Goal: Task Accomplishment & Management: Manage account settings

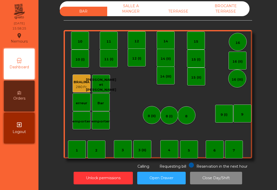
scroll to position [4, 0]
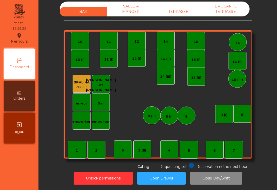
click at [180, 15] on div "TERRASSE" at bounding box center [177, 11] width 47 height 9
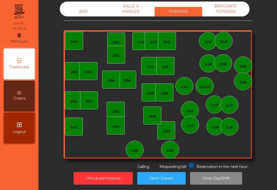
click at [163, 96] on div "209" at bounding box center [164, 92] width 18 height 18
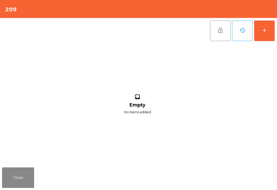
click at [263, 30] on div "add" at bounding box center [264, 30] width 6 height 6
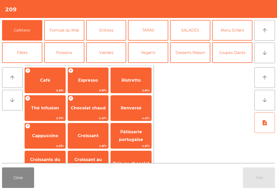
click at [268, 57] on button "arrow_downward" at bounding box center [264, 53] width 20 height 20
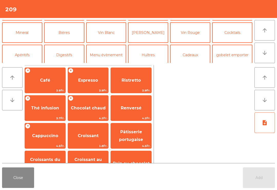
scroll to position [45, 0]
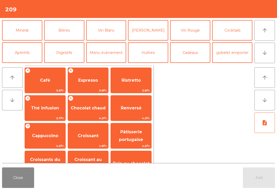
click at [69, 27] on button "Bières" at bounding box center [64, 30] width 40 height 20
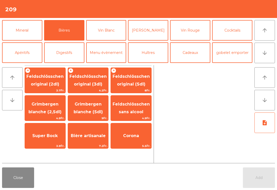
click at [57, 78] on span "Feldschlösschen original (2dl)" at bounding box center [44, 80] width 37 height 13
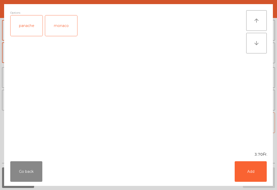
click at [29, 27] on div "panache" at bounding box center [27, 25] width 32 height 20
click at [258, 163] on button "Add" at bounding box center [250, 171] width 32 height 20
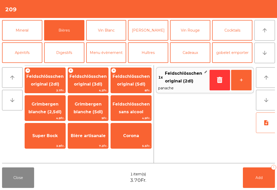
click at [26, 31] on button "Mineral" at bounding box center [22, 30] width 40 height 20
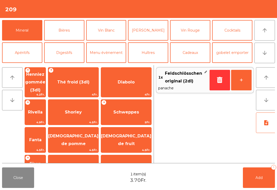
scroll to position [104, 0]
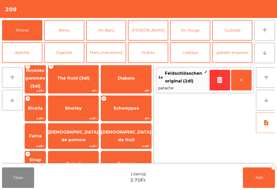
click at [143, 129] on span "[DEMOGRAPHIC_DATA] de fruit" at bounding box center [126, 135] width 50 height 13
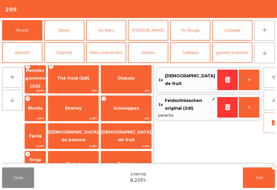
click at [262, 178] on span "Add" at bounding box center [258, 177] width 7 height 5
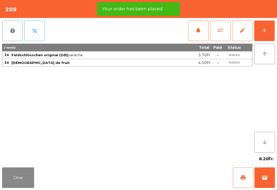
click at [240, 179] on span "print" at bounding box center [243, 177] width 6 height 6
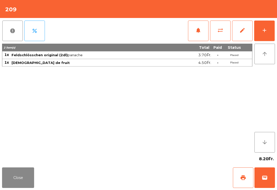
click at [253, 177] on button "print" at bounding box center [243, 177] width 20 height 20
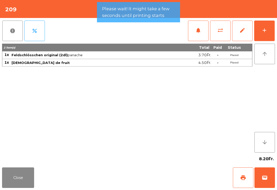
click at [266, 178] on span "wallet" at bounding box center [264, 177] width 6 height 6
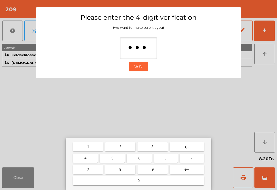
type input "****"
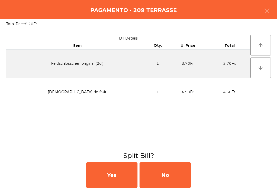
click at [188, 176] on div "No" at bounding box center [164, 175] width 51 height 26
click at [180, 175] on div "No" at bounding box center [164, 175] width 51 height 26
click at [184, 172] on div "No" at bounding box center [164, 175] width 51 height 26
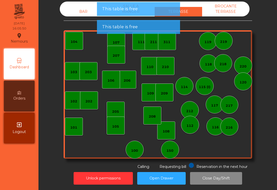
click at [78, 7] on div "BAR" at bounding box center [83, 11] width 47 height 9
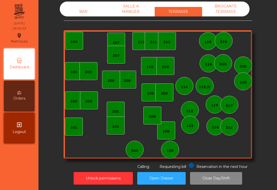
click at [169, 150] on div "150" at bounding box center [169, 150] width 7 height 5
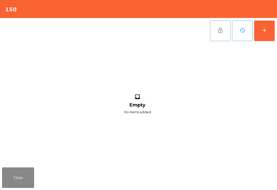
click at [273, 33] on button "add" at bounding box center [264, 30] width 20 height 20
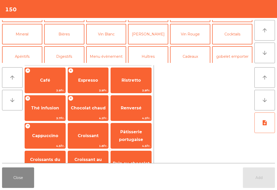
scroll to position [40, 0]
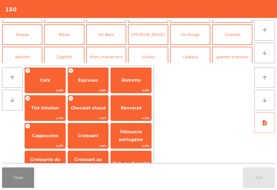
click at [189, 37] on button "Vin Rouge" at bounding box center [190, 34] width 40 height 20
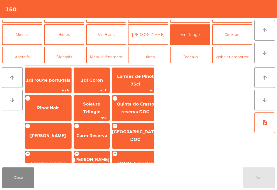
click at [51, 106] on span "Pinot Noir" at bounding box center [48, 107] width 22 height 5
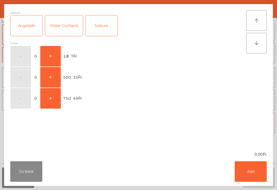
click at [48, 52] on button "+" at bounding box center [50, 56] width 20 height 20
click at [244, 164] on button "Add" at bounding box center [250, 171] width 32 height 20
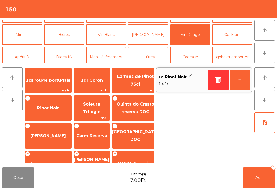
click at [69, 33] on button "Bières" at bounding box center [64, 34] width 40 height 20
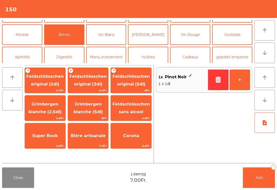
click at [137, 84] on span "Feldschlösschen original (5dl)" at bounding box center [130, 80] width 37 height 13
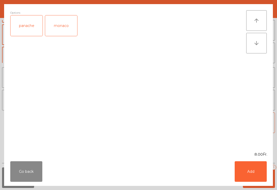
click at [254, 175] on button "Add" at bounding box center [250, 171] width 32 height 20
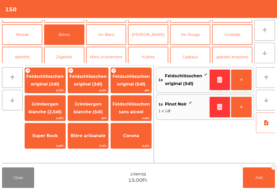
click at [254, 175] on button "Add 2" at bounding box center [259, 177] width 32 height 20
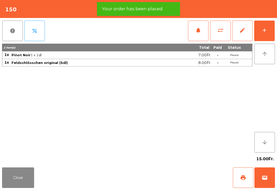
click at [246, 174] on button "print" at bounding box center [243, 177] width 20 height 20
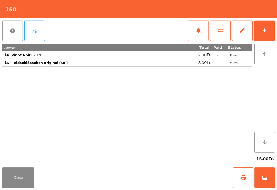
click at [33, 177] on button "Close" at bounding box center [18, 177] width 32 height 20
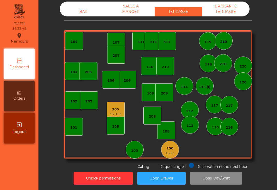
click at [117, 55] on div "207" at bounding box center [115, 55] width 7 height 5
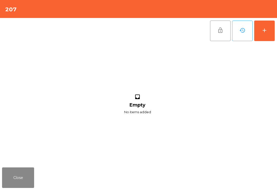
click at [268, 37] on button "add" at bounding box center [264, 30] width 20 height 20
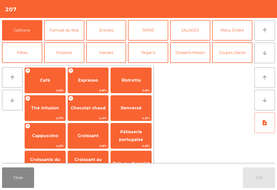
click at [46, 101] on span "Thé infusion" at bounding box center [45, 108] width 40 height 14
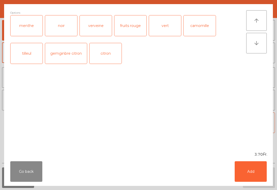
click at [257, 172] on button "Add" at bounding box center [250, 171] width 32 height 20
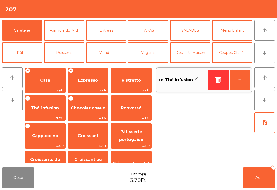
click at [89, 135] on span "Croissant" at bounding box center [88, 135] width 21 height 5
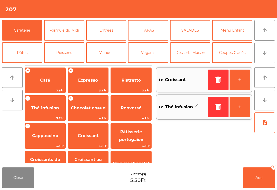
click at [210, 86] on button "button" at bounding box center [218, 79] width 20 height 20
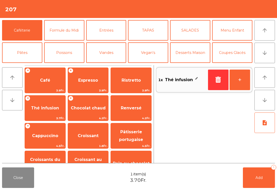
click at [50, 137] on span "Cappuccino" at bounding box center [45, 135] width 26 height 5
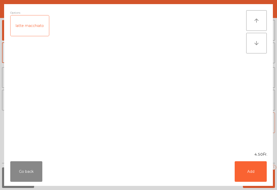
click at [258, 185] on div "Go back Add" at bounding box center [138, 171] width 268 height 29
click at [260, 187] on ngb-modal-window "Options latte macchiato arrow_upward arrow_downward 4.50Fr. Go back Add" at bounding box center [138, 95] width 277 height 190
click at [254, 174] on button "Add" at bounding box center [250, 171] width 32 height 20
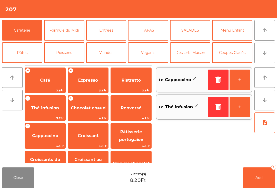
click at [254, 174] on button "Add 2" at bounding box center [259, 177] width 32 height 20
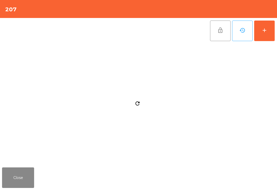
click at [4, 185] on button "Close" at bounding box center [18, 177] width 32 height 20
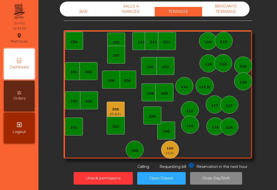
click at [168, 152] on div "15 Fr." at bounding box center [169, 152] width 9 height 5
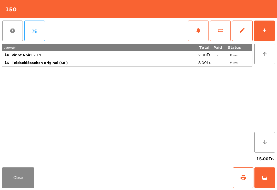
click at [267, 26] on button "add" at bounding box center [264, 30] width 20 height 20
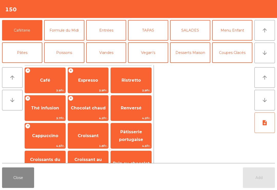
click at [72, 65] on button "Bières" at bounding box center [64, 75] width 40 height 20
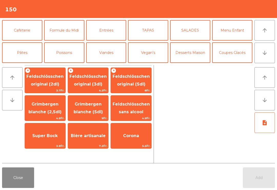
scroll to position [23, 0]
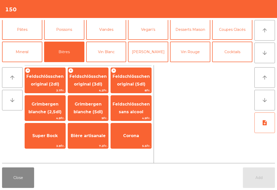
click at [86, 80] on span "Feldschlösschen original (3dl)" at bounding box center [88, 80] width 40 height 22
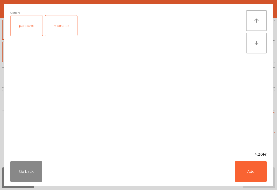
click at [262, 171] on button "Add" at bounding box center [250, 171] width 32 height 20
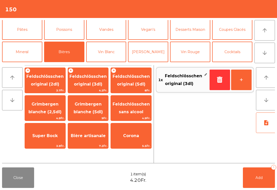
click at [40, 17] on button "Caféterie" at bounding box center [22, 7] width 40 height 20
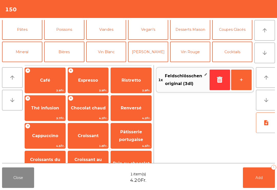
scroll to position [0, 0]
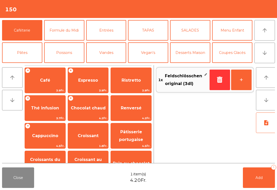
click at [48, 137] on span "Cappuccino" at bounding box center [45, 135] width 26 height 5
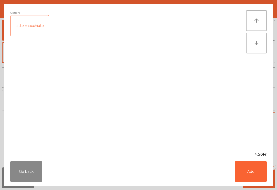
click at [255, 181] on button "Add" at bounding box center [250, 171] width 32 height 20
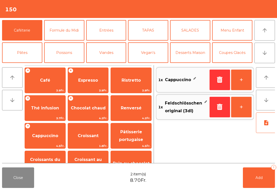
click at [255, 181] on button "Add 2" at bounding box center [259, 177] width 32 height 20
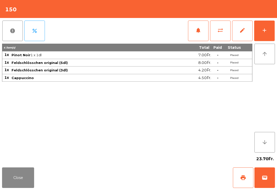
click at [16, 165] on div "Close print wallet" at bounding box center [138, 177] width 277 height 25
click at [30, 187] on button "Close" at bounding box center [18, 177] width 32 height 20
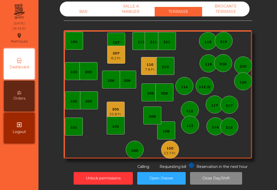
click at [150, 69] on div "7.8 Fr." at bounding box center [150, 69] width 10 height 5
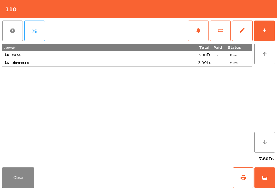
click at [268, 25] on button "add" at bounding box center [264, 30] width 20 height 20
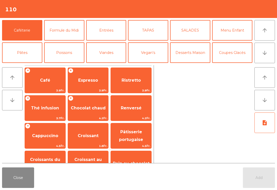
scroll to position [32, 0]
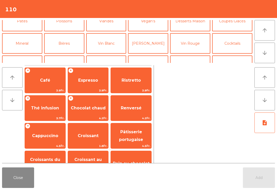
click at [29, 43] on button "Mineral" at bounding box center [22, 43] width 40 height 20
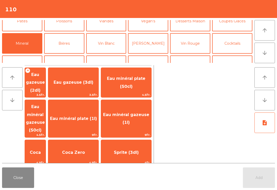
click at [46, 145] on span "Coca" at bounding box center [35, 152] width 21 height 14
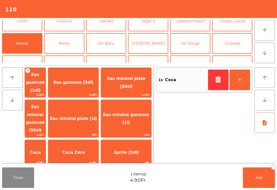
click at [261, 177] on span "Add" at bounding box center [258, 177] width 7 height 5
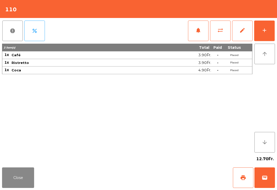
click at [29, 171] on button "Close" at bounding box center [18, 177] width 32 height 20
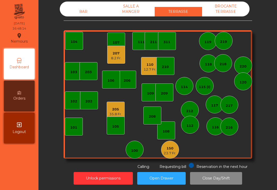
click at [74, 76] on div "103" at bounding box center [74, 71] width 18 height 18
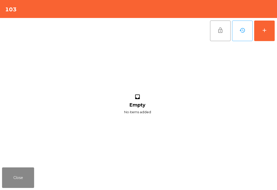
click at [260, 41] on button "add" at bounding box center [264, 30] width 20 height 20
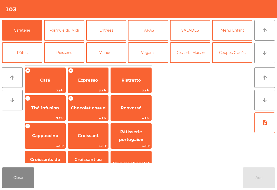
scroll to position [5, 0]
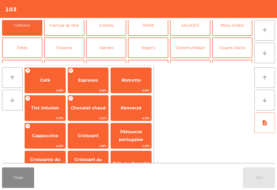
click at [67, 60] on button "Bières" at bounding box center [64, 70] width 40 height 20
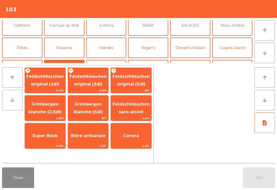
click at [98, 78] on span "Feldschlösschen original (3dl)" at bounding box center [87, 80] width 37 height 13
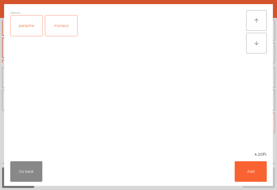
scroll to position [35, 0]
click at [250, 177] on button "Add" at bounding box center [250, 171] width 32 height 20
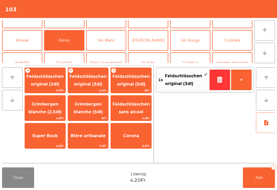
click at [87, 81] on span "Feldschlösschen original (3dl)" at bounding box center [87, 80] width 37 height 13
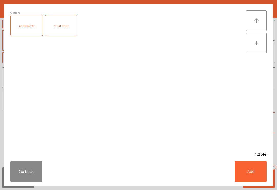
click at [34, 28] on div "panache" at bounding box center [27, 25] width 32 height 20
click at [262, 185] on div "Go back Add" at bounding box center [138, 171] width 268 height 29
click at [241, 164] on button "Add" at bounding box center [250, 171] width 32 height 20
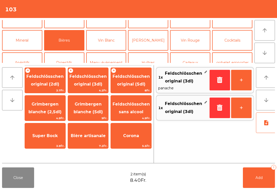
click at [90, 80] on span "Feldschlösschen original (3dl)" at bounding box center [88, 80] width 40 height 22
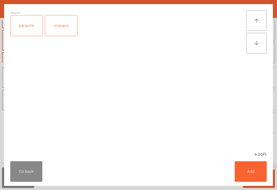
click at [66, 26] on div "monaco" at bounding box center [61, 25] width 32 height 20
click at [262, 178] on button "Add" at bounding box center [250, 171] width 32 height 20
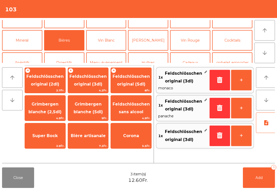
click at [113, 41] on button "Vin Blanc" at bounding box center [106, 40] width 40 height 20
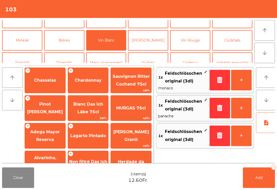
click at [56, 85] on span "Chasselas" at bounding box center [45, 80] width 40 height 14
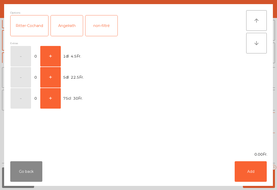
click at [248, 171] on button "Add" at bounding box center [250, 171] width 32 height 20
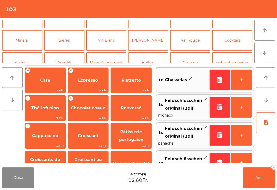
scroll to position [4, 0]
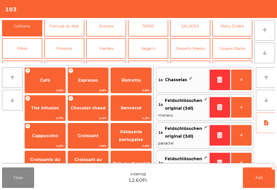
click at [50, 89] on span "3.9Fr." at bounding box center [45, 90] width 40 height 5
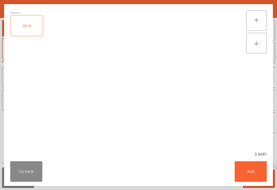
click at [266, 173] on button "Add" at bounding box center [250, 171] width 32 height 20
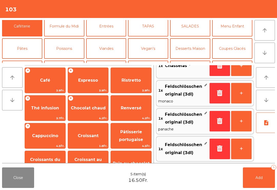
scroll to position [35, 0]
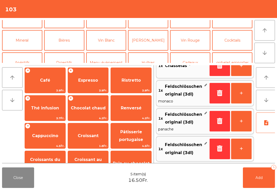
click at [72, 39] on button "Bières" at bounding box center [64, 40] width 40 height 20
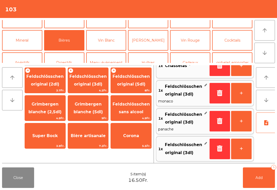
click at [44, 112] on span "Grimbergen blanche (2,5dl)" at bounding box center [44, 107] width 33 height 13
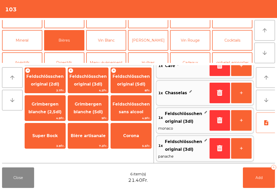
scroll to position [26, 0]
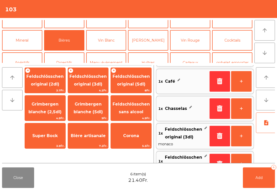
click at [266, 180] on button "Add 6" at bounding box center [259, 177] width 32 height 20
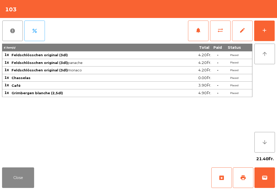
click at [22, 187] on button "Close" at bounding box center [18, 177] width 32 height 20
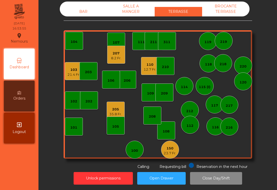
click at [115, 58] on div "8.2 Fr." at bounding box center [116, 58] width 10 height 5
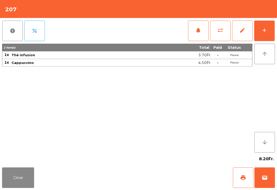
click at [244, 179] on span "print" at bounding box center [243, 177] width 6 height 6
click at [7, 184] on button "Close" at bounding box center [18, 177] width 32 height 20
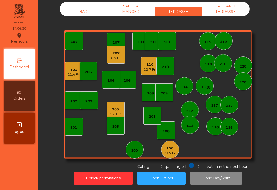
click at [175, 43] on div "311" at bounding box center [167, 41] width 18 height 18
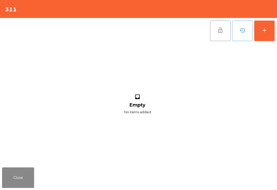
click at [274, 26] on button "add" at bounding box center [264, 30] width 20 height 20
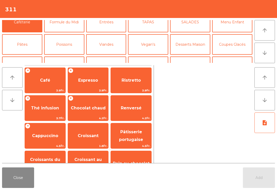
click at [69, 56] on button "Bières" at bounding box center [64, 66] width 40 height 20
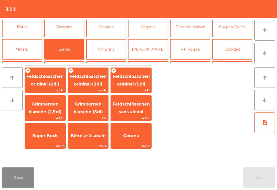
click at [96, 77] on span "Feldschlösschen original (3dl)" at bounding box center [87, 80] width 37 height 13
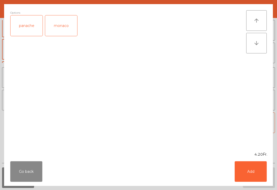
click at [254, 164] on button "Add" at bounding box center [250, 171] width 32 height 20
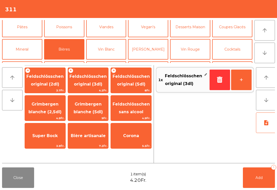
click at [247, 76] on button "+" at bounding box center [241, 79] width 20 height 20
click at [262, 159] on div "note_add" at bounding box center [266, 136] width 20 height 48
click at [260, 184] on button "Add 2" at bounding box center [259, 177] width 32 height 20
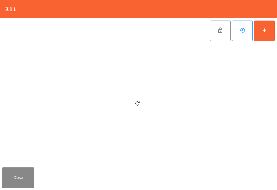
click at [14, 176] on button "Close" at bounding box center [18, 177] width 32 height 20
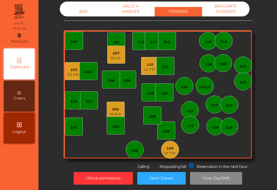
click at [148, 72] on div "12.7 Fr." at bounding box center [149, 69] width 13 height 5
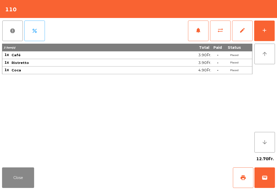
click at [248, 184] on button "print" at bounding box center [243, 177] width 20 height 20
click at [3, 177] on button "Close" at bounding box center [18, 177] width 32 height 20
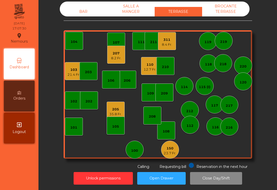
click at [70, 73] on div "21.4 Fr." at bounding box center [73, 74] width 13 height 5
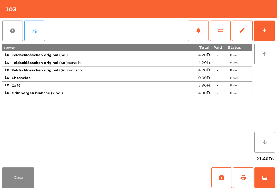
click at [260, 181] on button "wallet" at bounding box center [264, 177] width 20 height 20
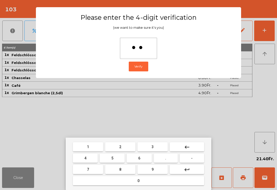
type input "***"
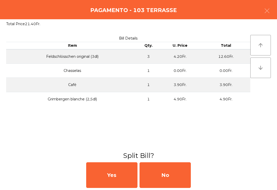
click at [177, 184] on div "No" at bounding box center [164, 175] width 51 height 26
click at [168, 177] on div "No" at bounding box center [164, 175] width 51 height 26
click at [173, 174] on div "No" at bounding box center [164, 175] width 51 height 26
click at [173, 173] on div "No" at bounding box center [164, 175] width 51 height 26
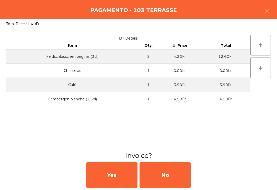
click at [174, 176] on div "No" at bounding box center [164, 175] width 51 height 26
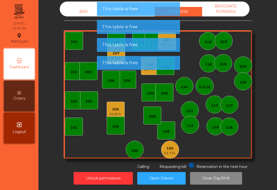
scroll to position [6, 0]
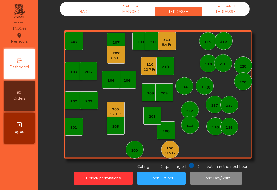
click at [165, 41] on div "311 8.4 Fr." at bounding box center [167, 41] width 18 height 18
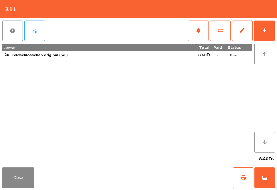
click at [244, 179] on span "print" at bounding box center [243, 177] width 6 height 6
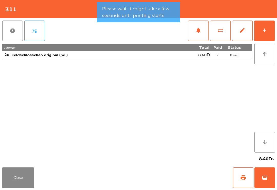
click at [266, 181] on button "wallet" at bounding box center [264, 177] width 20 height 20
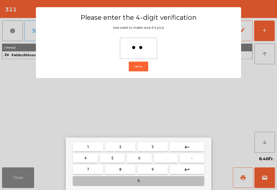
type input "***"
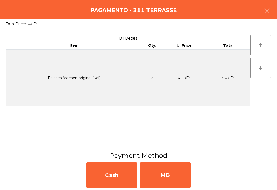
click at [160, 187] on div "MB" at bounding box center [164, 175] width 51 height 26
click at [165, 179] on div "No" at bounding box center [164, 175] width 51 height 26
click at [168, 174] on div "No" at bounding box center [164, 175] width 51 height 26
click at [171, 170] on div "No" at bounding box center [164, 175] width 51 height 26
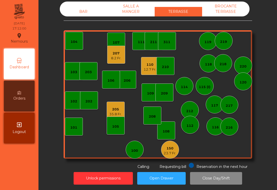
click at [144, 67] on div "12.7 Fr." at bounding box center [149, 69] width 13 height 5
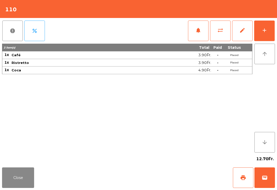
click at [274, 175] on button "wallet" at bounding box center [264, 177] width 20 height 20
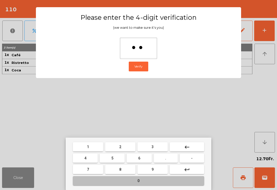
type input "***"
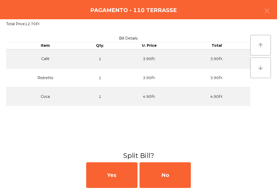
click at [140, 180] on div "No" at bounding box center [164, 175] width 51 height 26
click at [157, 179] on div "MB" at bounding box center [164, 175] width 51 height 26
click at [161, 176] on div "No" at bounding box center [164, 175] width 51 height 26
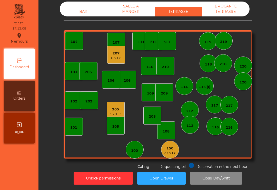
click at [120, 56] on div "8.2 Fr." at bounding box center [116, 58] width 10 height 5
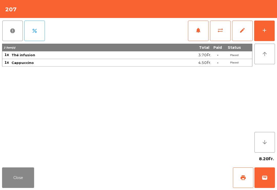
click at [264, 181] on button "wallet" at bounding box center [264, 177] width 20 height 20
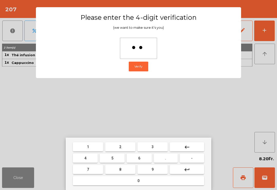
type input "***"
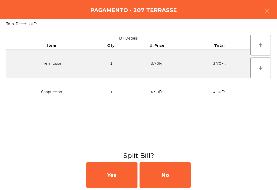
click at [160, 181] on div "No" at bounding box center [164, 175] width 51 height 26
click at [168, 185] on div "MB" at bounding box center [164, 175] width 51 height 26
click at [174, 178] on div "No" at bounding box center [164, 175] width 51 height 26
click at [172, 171] on div "No" at bounding box center [164, 175] width 51 height 26
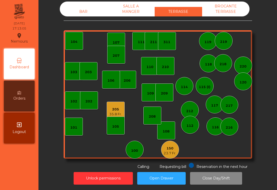
click at [166, 151] on div "150 23.7 Fr." at bounding box center [170, 149] width 18 height 18
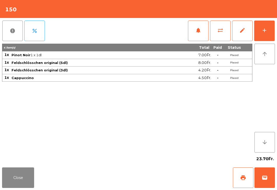
click at [236, 179] on button "print" at bounding box center [243, 177] width 20 height 20
click at [220, 31] on span "sync_alt" at bounding box center [220, 30] width 6 height 6
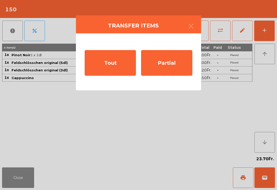
click at [163, 69] on div "Partial" at bounding box center [166, 63] width 51 height 26
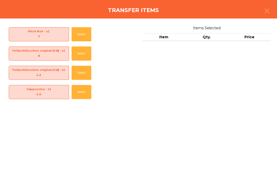
click at [82, 92] on button "Select" at bounding box center [81, 92] width 20 height 14
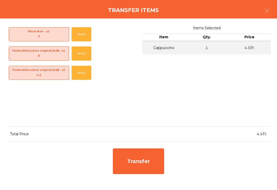
click at [146, 163] on div "Transfer" at bounding box center [138, 161] width 51 height 26
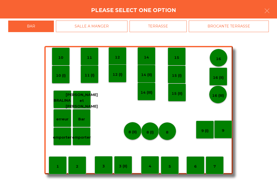
click at [172, 27] on div "TERRASSE" at bounding box center [157, 26] width 57 height 12
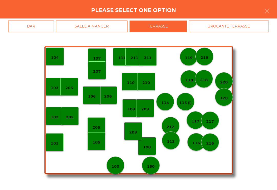
click at [112, 95] on div "206" at bounding box center [108, 95] width 18 height 18
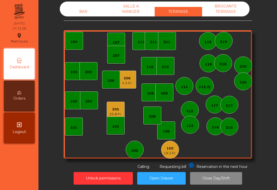
click at [170, 151] on div "150 19.2 Fr." at bounding box center [170, 149] width 18 height 18
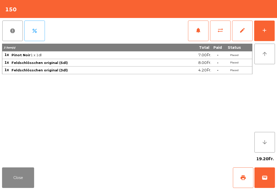
click at [267, 35] on button "add" at bounding box center [264, 30] width 20 height 20
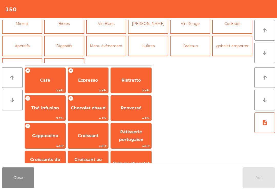
scroll to position [29, 0]
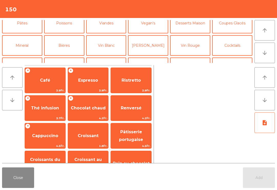
click at [199, 45] on button "Vin Rouge" at bounding box center [190, 45] width 40 height 20
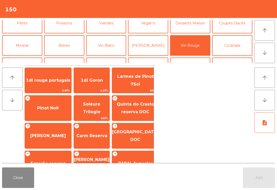
click at [55, 111] on span "Pinot Noir" at bounding box center [48, 108] width 46 height 14
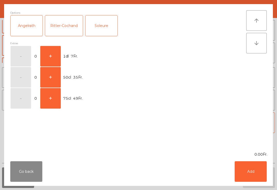
click at [252, 174] on button "Add" at bounding box center [250, 171] width 32 height 20
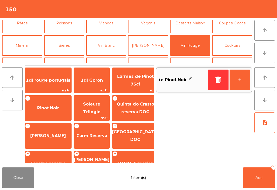
click at [264, 178] on button "Add 1" at bounding box center [259, 177] width 32 height 20
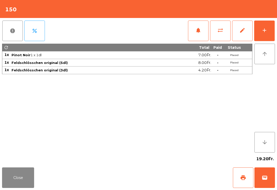
click at [33, 177] on button "Close" at bounding box center [18, 177] width 32 height 20
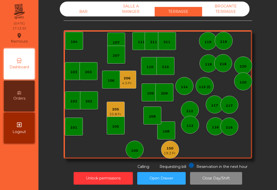
click at [128, 80] on div "206 4.5 Fr." at bounding box center [127, 79] width 18 height 18
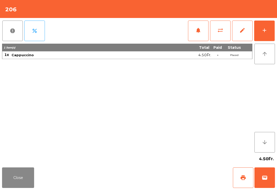
click at [264, 172] on button "wallet" at bounding box center [264, 177] width 20 height 20
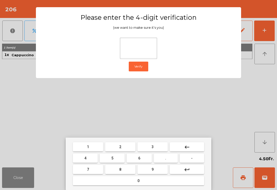
type input "*"
type input "***"
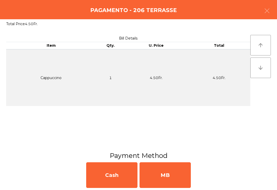
click at [160, 171] on div "MB" at bounding box center [164, 175] width 51 height 26
click at [169, 174] on div "No" at bounding box center [164, 175] width 51 height 26
click at [168, 174] on div "No" at bounding box center [164, 175] width 51 height 26
click at [175, 174] on div "No" at bounding box center [164, 175] width 51 height 26
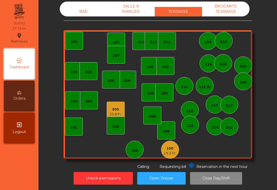
click at [170, 150] on div "19.2 Fr." at bounding box center [169, 152] width 13 height 5
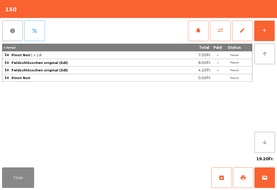
click at [265, 35] on button "add" at bounding box center [264, 30] width 20 height 20
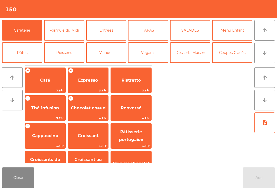
scroll to position [4, 0]
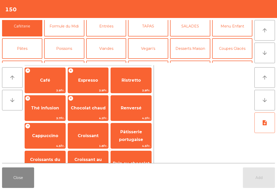
click at [192, 60] on button "Vin Rouge" at bounding box center [190, 70] width 40 height 20
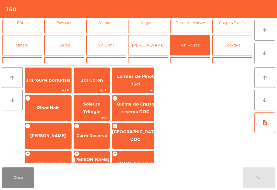
click at [52, 111] on span "Pinot Noir" at bounding box center [48, 108] width 46 height 14
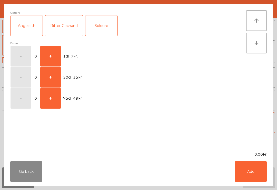
click at [51, 49] on button "+" at bounding box center [50, 56] width 20 height 20
click at [257, 171] on button "Add" at bounding box center [250, 171] width 32 height 20
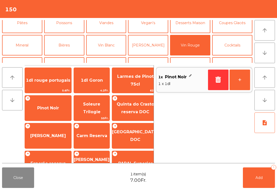
click at [257, 171] on button "Add 1" at bounding box center [259, 177] width 32 height 20
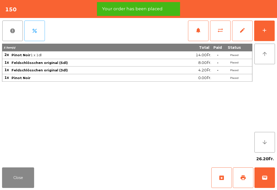
click at [246, 180] on button "print" at bounding box center [243, 177] width 20 height 20
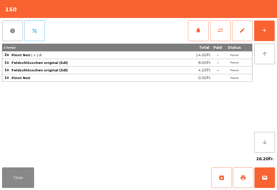
click at [267, 180] on button "wallet" at bounding box center [264, 177] width 20 height 20
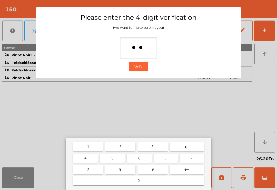
type input "***"
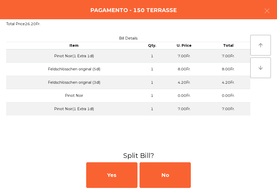
click at [177, 172] on div "No" at bounding box center [164, 175] width 51 height 26
click at [176, 172] on div "MB" at bounding box center [164, 175] width 51 height 26
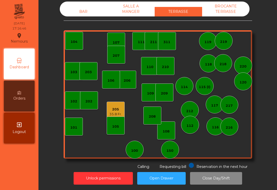
click at [172, 83] on div "209" at bounding box center [164, 92] width 18 height 18
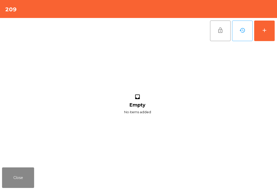
click at [273, 31] on button "add" at bounding box center [264, 30] width 20 height 20
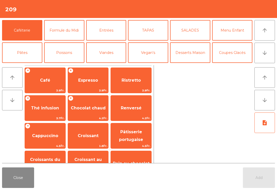
click at [82, 96] on div "+ Chocolat chaud 4.2Fr." at bounding box center [88, 108] width 41 height 26
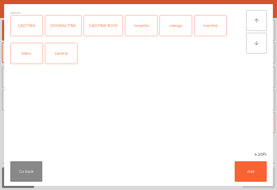
click at [26, 169] on button "Go back" at bounding box center [26, 171] width 32 height 20
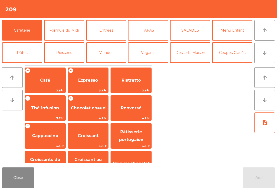
click at [95, 78] on span "Expresso" at bounding box center [88, 80] width 20 height 5
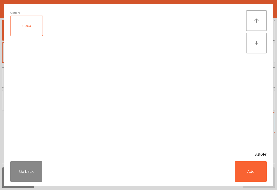
click at [265, 174] on button "Add" at bounding box center [250, 171] width 32 height 20
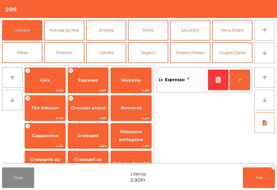
scroll to position [23, 0]
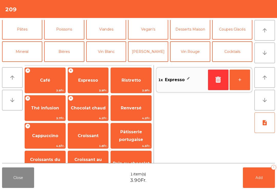
click at [28, 49] on button "Mineral" at bounding box center [22, 51] width 40 height 20
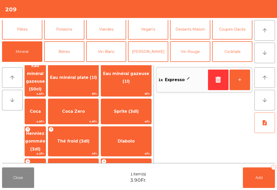
scroll to position [89, 0]
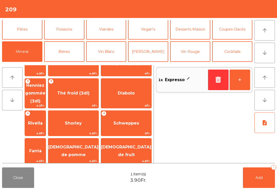
click at [85, 144] on span "[DEMOGRAPHIC_DATA] de pomme" at bounding box center [73, 150] width 50 height 13
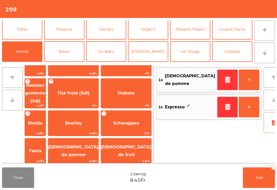
click at [267, 176] on button "Add 2" at bounding box center [259, 177] width 32 height 20
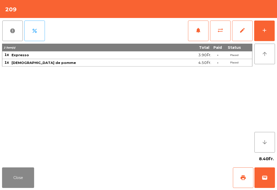
click at [247, 177] on button "print" at bounding box center [243, 177] width 20 height 20
click at [261, 187] on button "wallet" at bounding box center [264, 177] width 20 height 20
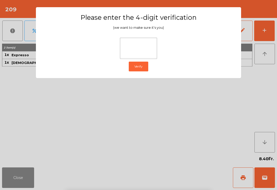
click at [276, 65] on ngb-modal-backdrop at bounding box center [138, 95] width 277 height 190
click at [255, 90] on ngb-modal-window "Please enter the 4-digit verification (we want to make sure it's you) Verify" at bounding box center [138, 95] width 263 height 190
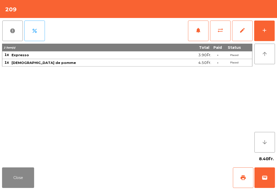
click at [22, 187] on button "Close" at bounding box center [18, 177] width 32 height 20
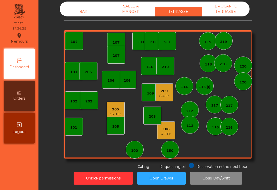
click at [120, 107] on div "205" at bounding box center [115, 109] width 13 height 5
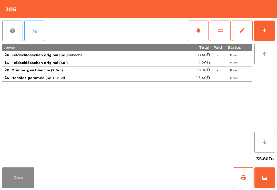
click at [267, 180] on button "wallet" at bounding box center [264, 177] width 20 height 20
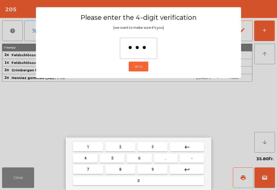
type input "****"
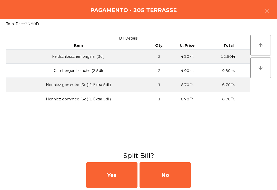
click at [179, 172] on div "No" at bounding box center [164, 175] width 51 height 26
click at [179, 172] on div "MB" at bounding box center [164, 175] width 51 height 26
click at [177, 173] on div "No" at bounding box center [164, 175] width 51 height 26
click at [178, 176] on div "No" at bounding box center [164, 175] width 51 height 26
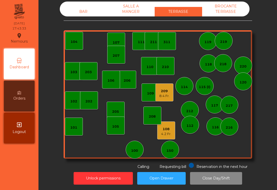
click at [167, 131] on div "4.2 Fr." at bounding box center [166, 133] width 10 height 5
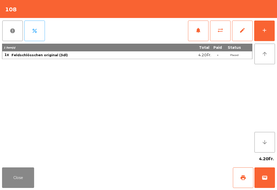
click at [235, 178] on button "print" at bounding box center [243, 177] width 20 height 20
click at [31, 177] on button "Close" at bounding box center [18, 177] width 32 height 20
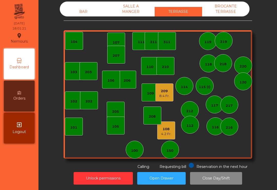
click at [140, 141] on div "100" at bounding box center [135, 149] width 18 height 18
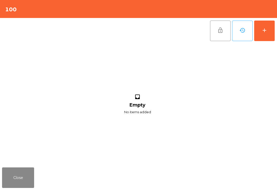
click at [267, 31] on button "add" at bounding box center [264, 30] width 20 height 20
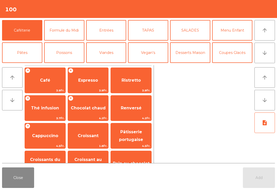
click at [152, 32] on button "TAPAS" at bounding box center [148, 30] width 40 height 20
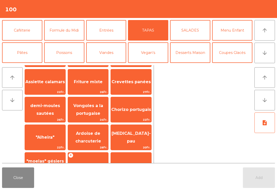
scroll to position [74, 0]
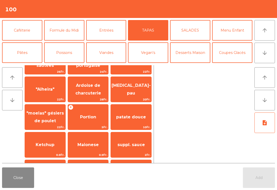
click at [92, 94] on span "Ardoise de charcuterie" at bounding box center [88, 89] width 26 height 13
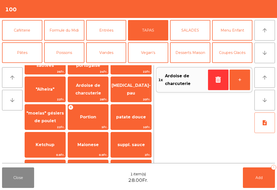
click at [259, 62] on button "arrow_downward" at bounding box center [264, 53] width 20 height 20
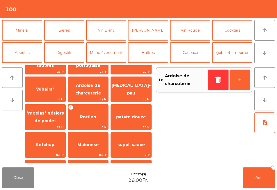
click at [29, 28] on button "Mineral" at bounding box center [22, 30] width 40 height 20
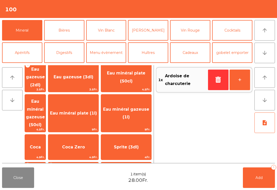
scroll to position [100, 0]
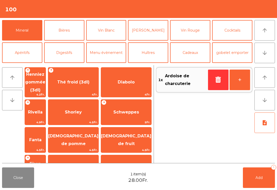
click at [92, 105] on span "Shorley" at bounding box center [73, 112] width 50 height 14
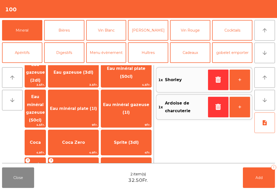
scroll to position [0, 0]
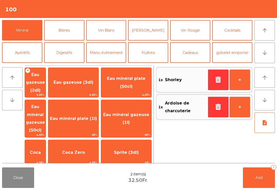
click at [45, 113] on span "Eau minéral gazeuse (50cl)" at bounding box center [35, 118] width 19 height 28
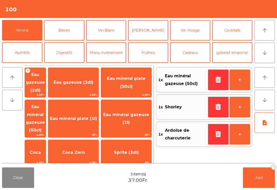
click at [261, 178] on span "Add" at bounding box center [258, 177] width 7 height 5
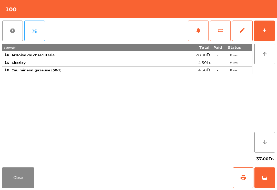
click at [21, 183] on button "Close" at bounding box center [18, 177] width 32 height 20
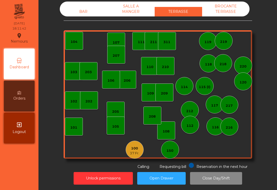
click at [119, 107] on div "205" at bounding box center [116, 110] width 18 height 18
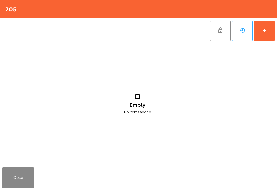
click at [270, 33] on button "add" at bounding box center [264, 30] width 20 height 20
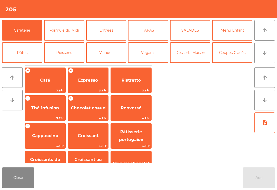
click at [265, 51] on icon "arrow_downward" at bounding box center [264, 53] width 6 height 6
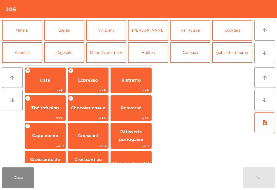
scroll to position [40, 0]
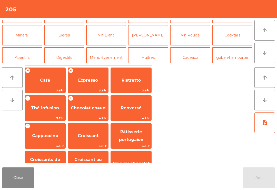
click at [202, 38] on button "Vin Rouge" at bounding box center [190, 35] width 40 height 20
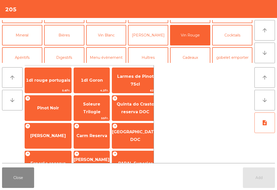
click at [48, 108] on span "Pinot Noir" at bounding box center [48, 107] width 22 height 5
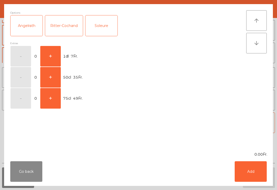
click at [51, 59] on button "+" at bounding box center [50, 56] width 20 height 20
click at [257, 177] on button "Add" at bounding box center [250, 171] width 32 height 20
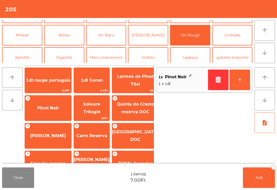
click at [257, 177] on span "Add" at bounding box center [258, 177] width 7 height 5
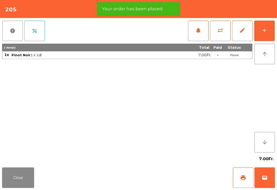
click at [239, 174] on button "print" at bounding box center [243, 177] width 20 height 20
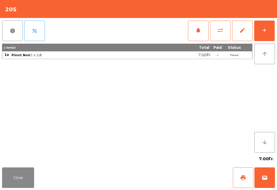
click at [261, 185] on button "wallet" at bounding box center [264, 177] width 20 height 20
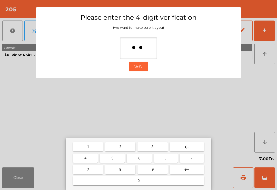
type input "***"
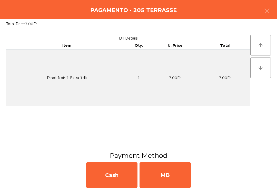
click at [181, 179] on div "MB" at bounding box center [164, 175] width 51 height 26
click at [174, 178] on div "No" at bounding box center [164, 175] width 51 height 26
click at [173, 178] on div "No" at bounding box center [164, 175] width 51 height 26
click at [169, 183] on div "No" at bounding box center [164, 175] width 51 height 26
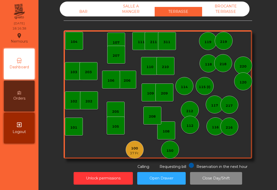
click at [172, 83] on div "209" at bounding box center [164, 92] width 18 height 18
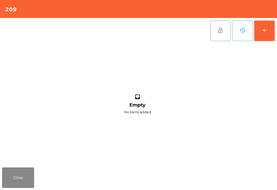
click at [266, 28] on div "add" at bounding box center [264, 30] width 6 height 6
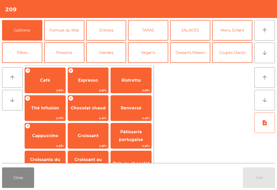
scroll to position [4, 0]
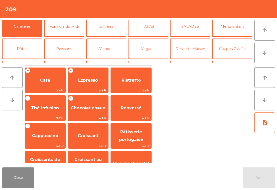
click at [235, 61] on button "Cocktails" at bounding box center [232, 71] width 40 height 20
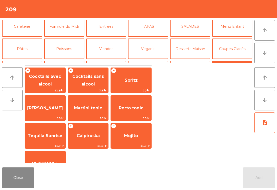
scroll to position [27, 0]
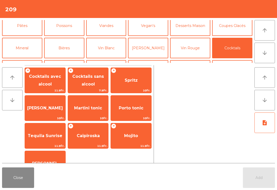
click at [84, 118] on span "10Fr." at bounding box center [88, 118] width 40 height 5
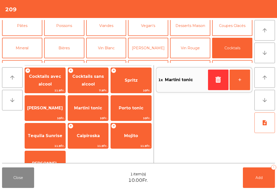
click at [259, 185] on button "Add 1" at bounding box center [259, 177] width 32 height 20
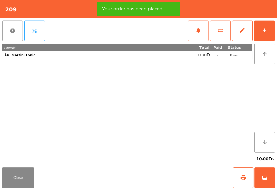
click at [242, 180] on button "print" at bounding box center [243, 177] width 20 height 20
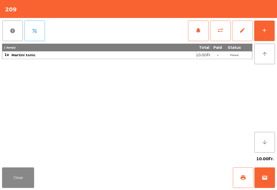
click at [261, 181] on button "wallet" at bounding box center [264, 177] width 20 height 20
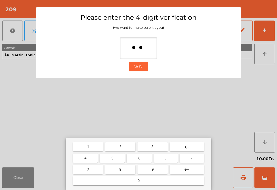
type input "***"
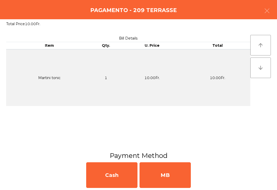
click at [170, 175] on div "MB" at bounding box center [164, 175] width 51 height 26
click at [177, 179] on div "No" at bounding box center [164, 175] width 51 height 26
click at [177, 178] on div "No" at bounding box center [164, 175] width 51 height 26
click at [176, 178] on div "No" at bounding box center [164, 175] width 51 height 26
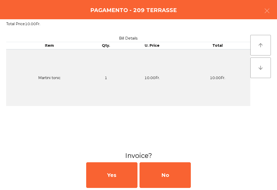
click at [168, 179] on div "No" at bounding box center [164, 175] width 51 height 26
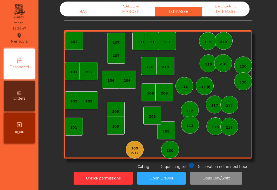
click at [89, 8] on div "BAR" at bounding box center [83, 11] width 47 height 9
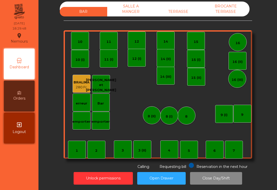
click at [237, 141] on div "7" at bounding box center [234, 149] width 18 height 18
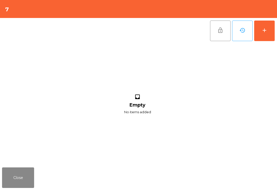
click at [257, 35] on button "add" at bounding box center [264, 30] width 20 height 20
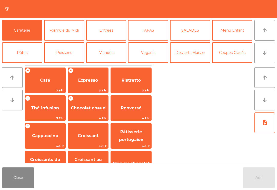
click at [52, 106] on span "Thé infusion" at bounding box center [45, 107] width 28 height 5
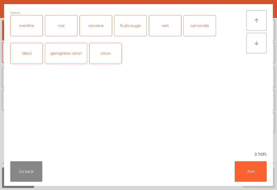
click at [70, 28] on div "noir" at bounding box center [61, 25] width 32 height 20
click at [257, 172] on button "Add" at bounding box center [250, 171] width 32 height 20
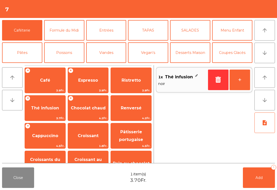
scroll to position [29, 0]
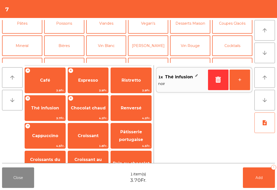
click at [111, 42] on button "Vin Blanc" at bounding box center [106, 45] width 40 height 20
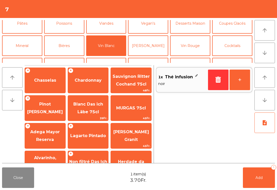
scroll to position [35, 0]
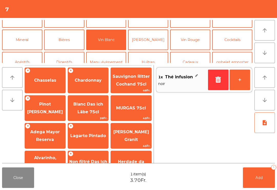
click at [91, 84] on span "Chardonnay" at bounding box center [88, 80] width 40 height 14
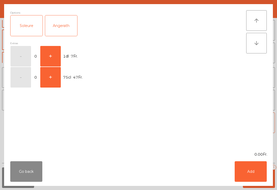
click at [55, 57] on button "+" at bounding box center [50, 56] width 20 height 20
click at [257, 171] on button "Add" at bounding box center [250, 171] width 32 height 20
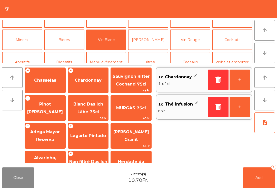
click at [257, 171] on button "Add 2" at bounding box center [259, 177] width 32 height 20
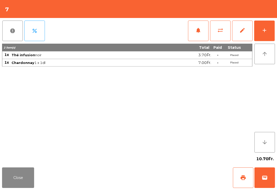
click at [43, 186] on div "Close print wallet" at bounding box center [138, 177] width 277 height 25
click at [25, 174] on button "Close" at bounding box center [18, 177] width 32 height 20
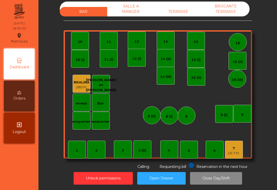
click at [140, 36] on div "12" at bounding box center [137, 41] width 18 height 18
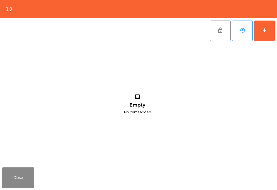
click at [272, 39] on button "add" at bounding box center [264, 30] width 20 height 20
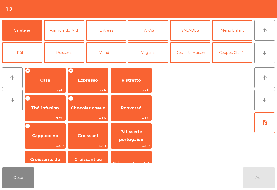
scroll to position [50, 0]
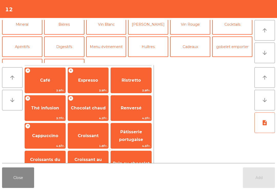
click at [27, 32] on button "Mineral" at bounding box center [22, 24] width 40 height 20
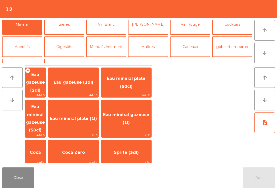
scroll to position [46, 0]
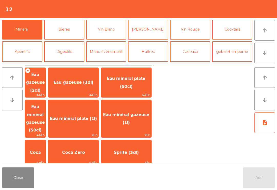
click at [45, 112] on span "Eau minéral gazeuse (50cl)" at bounding box center [35, 118] width 19 height 28
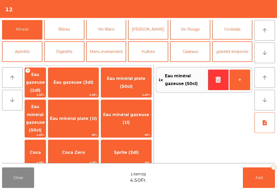
click at [262, 183] on button "Add 1" at bounding box center [259, 177] width 32 height 20
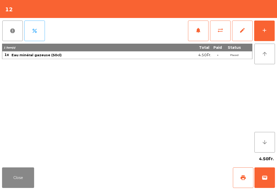
scroll to position [4, 0]
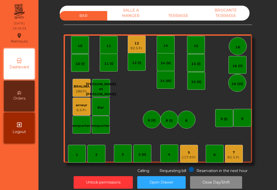
click at [231, 153] on div "7" at bounding box center [233, 152] width 13 height 5
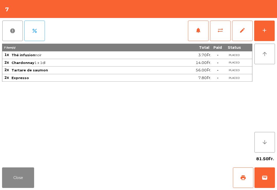
click at [269, 180] on button "wallet" at bounding box center [264, 177] width 20 height 20
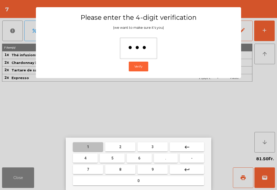
type input "****"
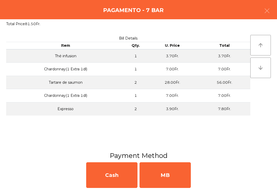
click at [175, 175] on div "MB" at bounding box center [164, 175] width 51 height 26
click at [166, 180] on div "No" at bounding box center [164, 175] width 51 height 26
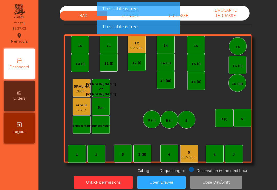
click at [137, 49] on div "92.5 Fr." at bounding box center [136, 48] width 13 height 5
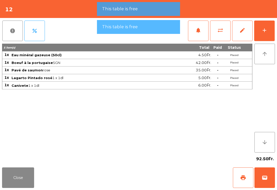
click at [268, 37] on button "add" at bounding box center [264, 30] width 20 height 20
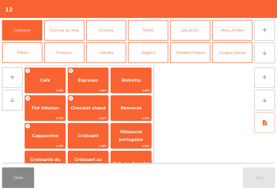
click at [240, 49] on button "Coupes Glacés" at bounding box center [232, 52] width 40 height 20
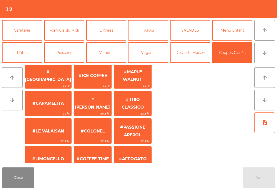
scroll to position [6, 0]
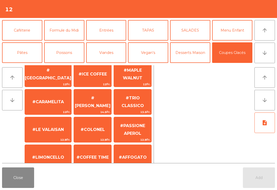
click at [127, 95] on span "#TRIO CLASSICO" at bounding box center [132, 102] width 37 height 22
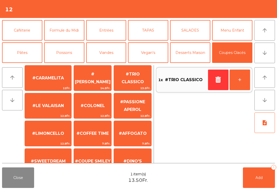
scroll to position [30, 0]
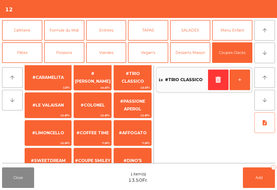
click at [54, 106] on span "#LE VALAISAN" at bounding box center [48, 104] width 32 height 5
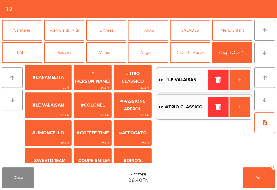
click at [254, 169] on button "Add 2" at bounding box center [259, 177] width 32 height 20
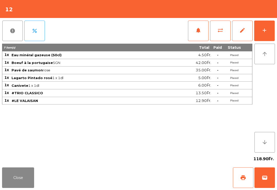
click at [241, 178] on span "print" at bounding box center [243, 177] width 6 height 6
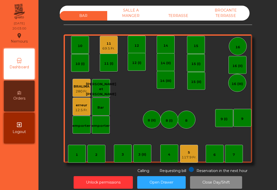
click at [175, 20] on div "TERRASSE" at bounding box center [177, 15] width 47 height 9
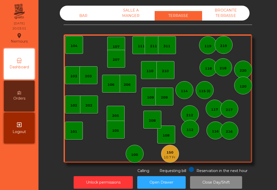
click at [170, 158] on div "10.7 Fr." at bounding box center [169, 156] width 13 height 5
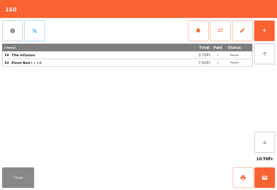
click at [241, 175] on span "print" at bounding box center [243, 177] width 6 height 6
click at [26, 182] on button "Close" at bounding box center [18, 177] width 32 height 20
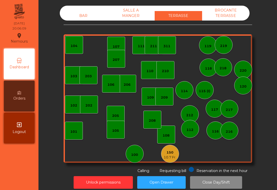
click at [179, 154] on div "150 10.7 Fr." at bounding box center [170, 153] width 18 height 18
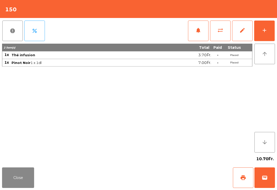
click at [272, 176] on button "wallet" at bounding box center [264, 177] width 20 height 20
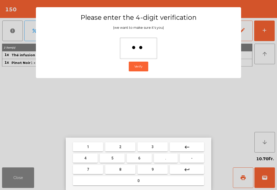
type input "***"
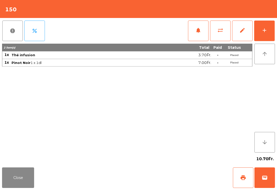
click at [181, 173] on div "Close print wallet" at bounding box center [138, 177] width 277 height 25
click at [178, 184] on div "Close print wallet" at bounding box center [138, 177] width 277 height 25
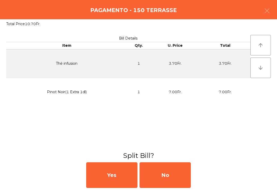
click at [177, 180] on div "No" at bounding box center [164, 175] width 51 height 26
click at [176, 175] on div "MB" at bounding box center [164, 175] width 51 height 26
click at [161, 171] on div "No" at bounding box center [164, 175] width 51 height 26
click at [173, 170] on div "No" at bounding box center [164, 175] width 51 height 26
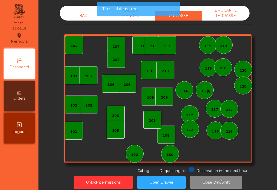
click at [88, 13] on div "BAR" at bounding box center [83, 15] width 47 height 9
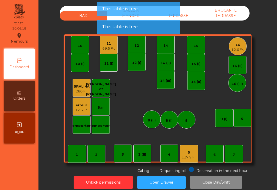
click at [191, 157] on div "117.9 Fr." at bounding box center [188, 156] width 15 height 5
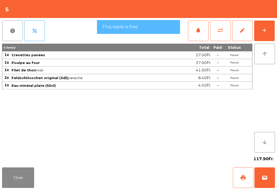
click at [267, 32] on button "add" at bounding box center [264, 30] width 20 height 20
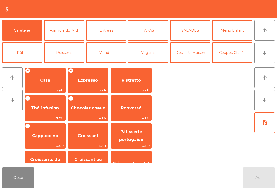
scroll to position [24, 0]
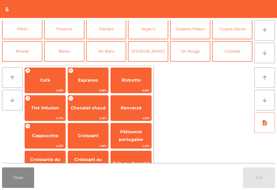
click at [80, 88] on span "3.9Fr." at bounding box center [88, 90] width 40 height 5
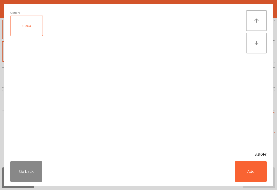
scroll to position [0, 0]
click at [42, 26] on div "deca" at bounding box center [27, 25] width 32 height 20
click at [263, 181] on button "Add" at bounding box center [250, 171] width 32 height 20
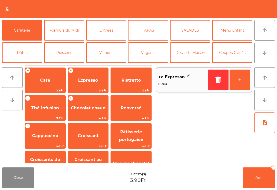
click at [186, 51] on button "Desserts Maison" at bounding box center [190, 52] width 40 height 20
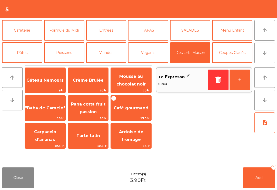
click at [133, 111] on span "Café gourmand" at bounding box center [131, 108] width 40 height 14
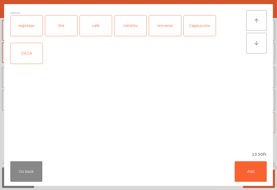
click at [29, 27] on div "expresso" at bounding box center [27, 25] width 32 height 20
click at [31, 56] on div "DECA" at bounding box center [27, 53] width 32 height 20
click at [254, 172] on button "Add" at bounding box center [250, 171] width 32 height 20
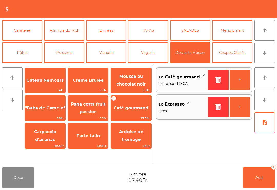
click at [274, 169] on div "2" at bounding box center [273, 166] width 5 height 5
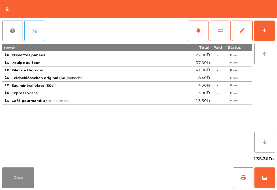
click at [3, 185] on button "Close" at bounding box center [18, 177] width 32 height 20
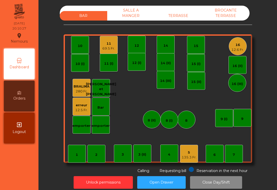
click at [240, 46] on div "16" at bounding box center [237, 44] width 13 height 5
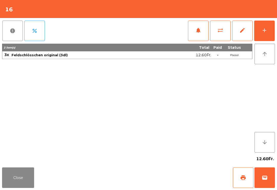
click at [264, 29] on div "add" at bounding box center [264, 30] width 6 height 6
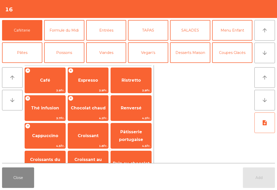
click at [152, 30] on button "TAPAS" at bounding box center [148, 30] width 40 height 20
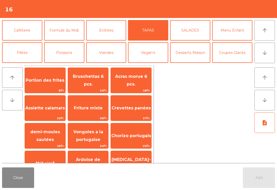
click at [88, 85] on span "Bruschettas 6 pcs." at bounding box center [88, 80] width 40 height 22
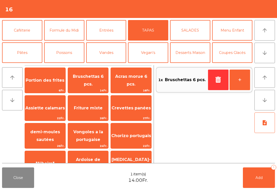
click at [131, 135] on span "Chorizo portugais" at bounding box center [131, 135] width 40 height 5
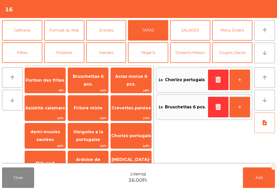
click at [91, 104] on span "Friture mixte" at bounding box center [88, 108] width 40 height 14
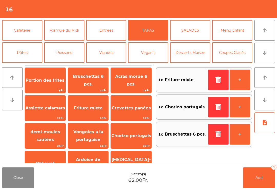
click at [258, 178] on span "Add" at bounding box center [258, 177] width 7 height 5
